Goal: Navigation & Orientation: Find specific page/section

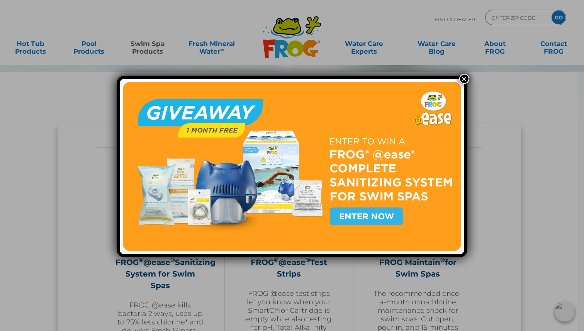
click at [462, 80] on button "×" at bounding box center [464, 79] width 10 height 10
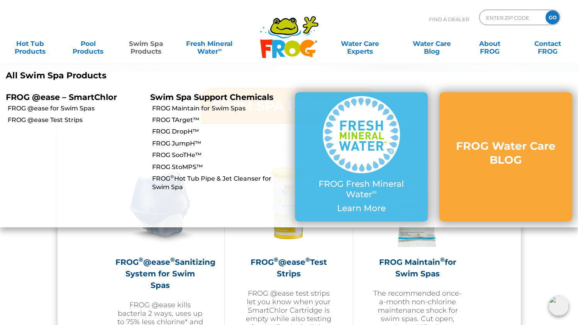
click at [143, 51] on link "Swim Spa Products" at bounding box center [146, 43] width 45 height 15
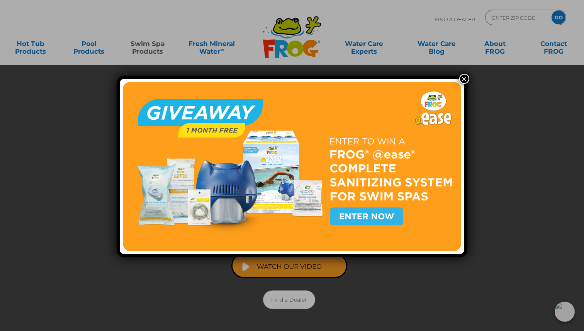
click at [465, 77] on button "×" at bounding box center [464, 79] width 10 height 10
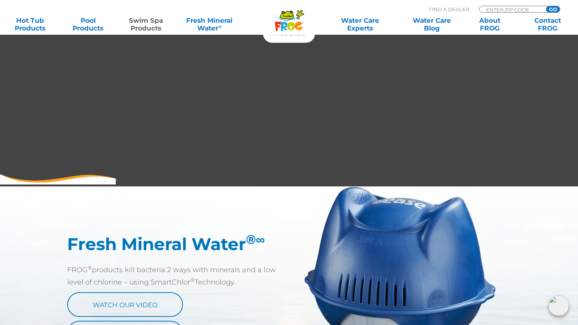
scroll to position [262, 0]
